Goal: Task Accomplishment & Management: Manage account settings

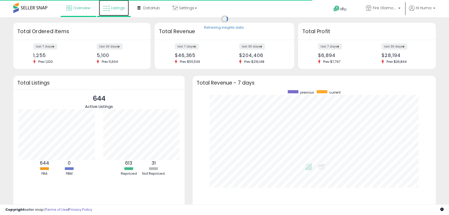
click at [117, 9] on span "Listings" at bounding box center [118, 7] width 14 height 5
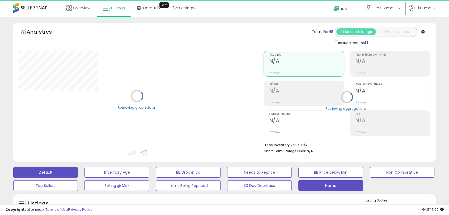
click at [336, 184] on button "Hüma" at bounding box center [330, 186] width 65 height 11
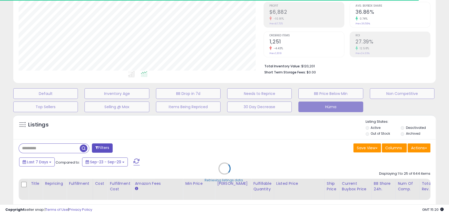
scroll to position [88, 0]
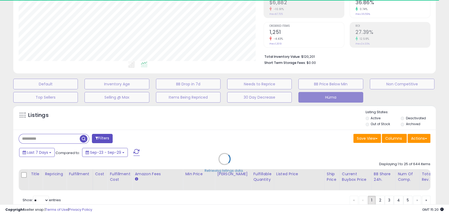
click at [53, 140] on div "Retrieving listings data.." at bounding box center [224, 163] width 430 height 121
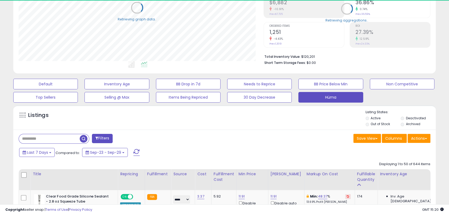
select select "**"
click at [59, 139] on input "text" at bounding box center [49, 138] width 61 height 9
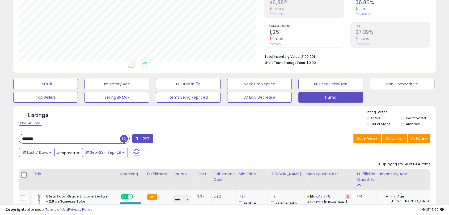
type input "*******"
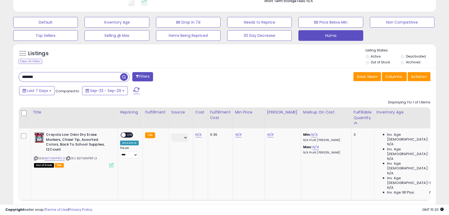
scroll to position [151, 0]
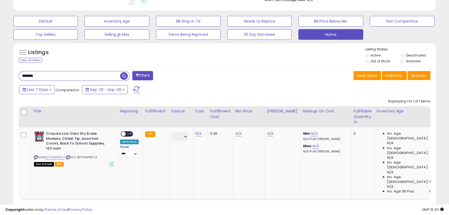
click at [65, 75] on input "*******" at bounding box center [69, 75] width 101 height 9
click at [122, 73] on span "button" at bounding box center [124, 76] width 8 height 8
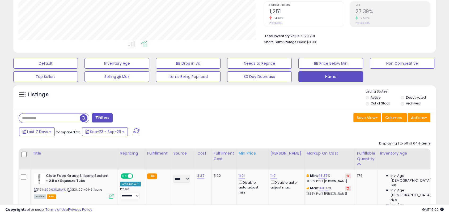
scroll to position [109, 244]
click at [359, 153] on div "Fulfillable Quantity" at bounding box center [366, 156] width 18 height 11
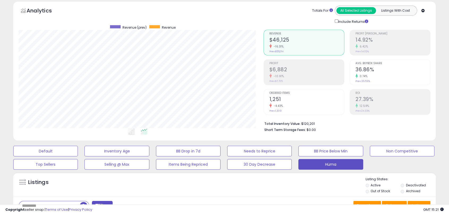
scroll to position [117, 0]
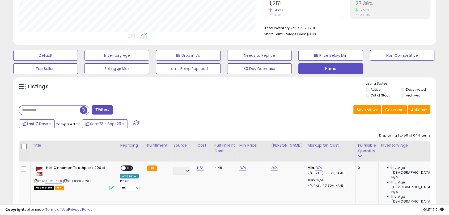
click at [379, 100] on div "Listings Active" at bounding box center [224, 89] width 422 height 24
click at [379, 98] on li "Out of Stock" at bounding box center [382, 96] width 34 height 6
click at [379, 95] on label "Out of Stock" at bounding box center [379, 95] width 19 height 5
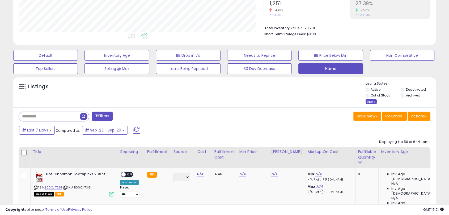
click at [374, 99] on div "Apply" at bounding box center [370, 101] width 11 height 5
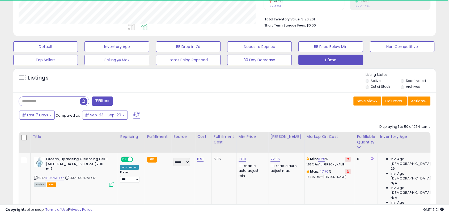
scroll to position [0, 0]
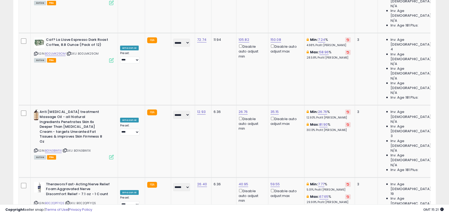
scroll to position [2257, 0]
